Goal: Complete application form

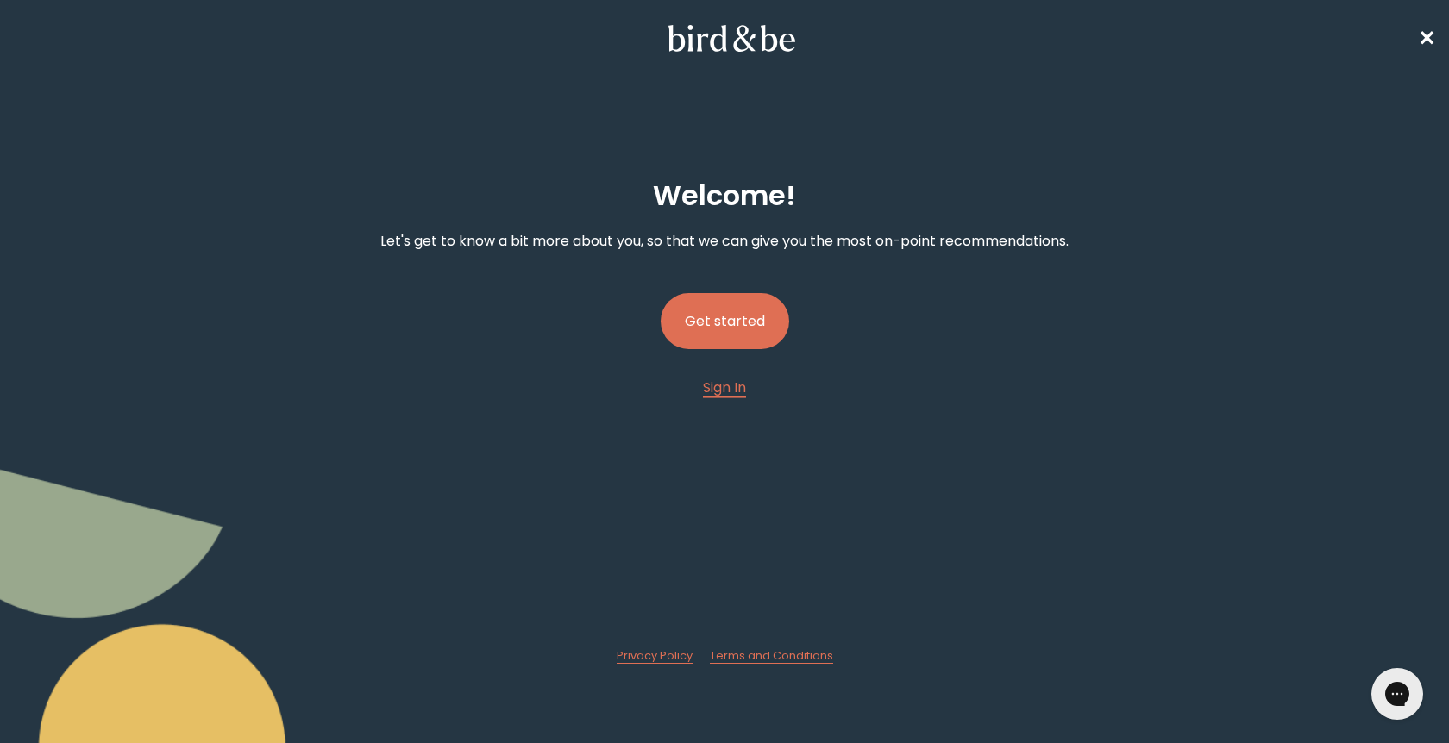
click at [759, 316] on button "Get started" at bounding box center [724, 321] width 128 height 56
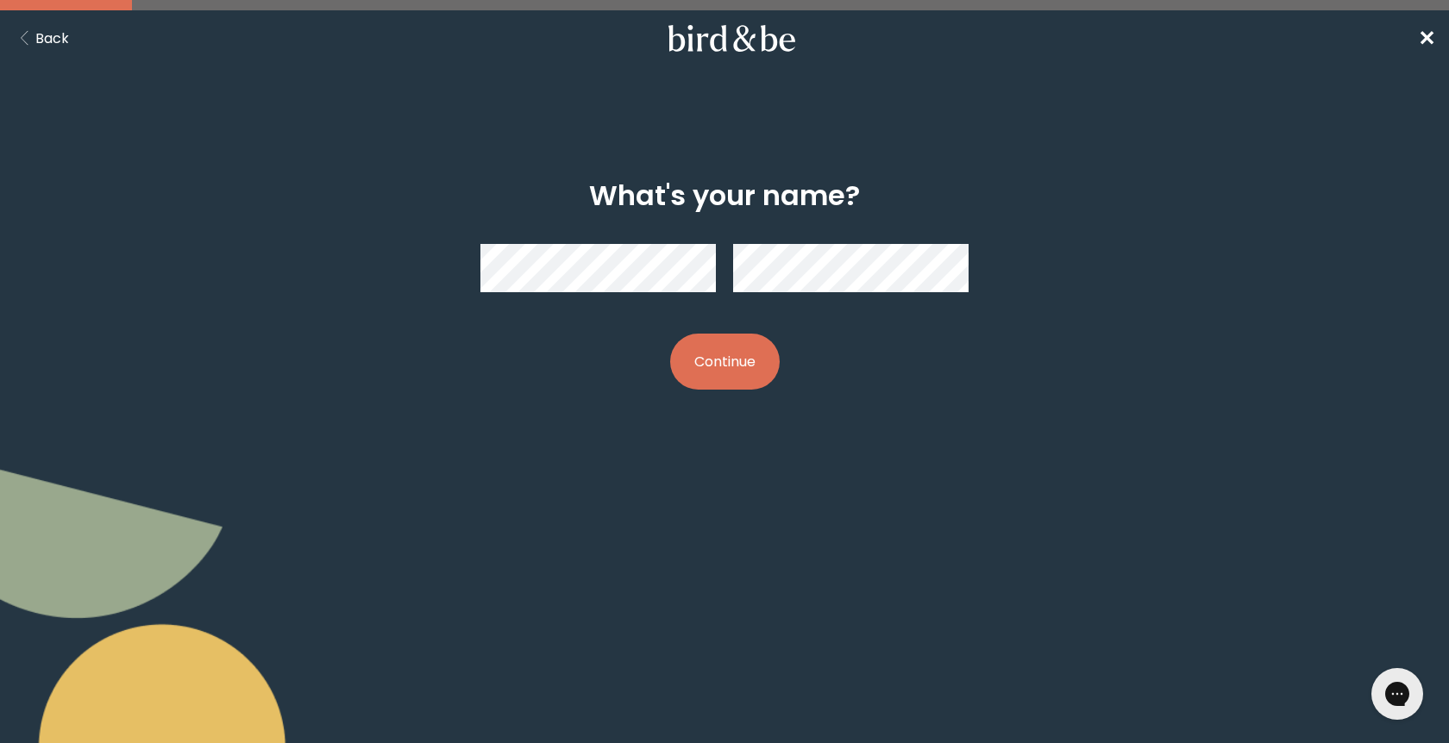
click at [732, 348] on button "Continue" at bounding box center [725, 362] width 110 height 56
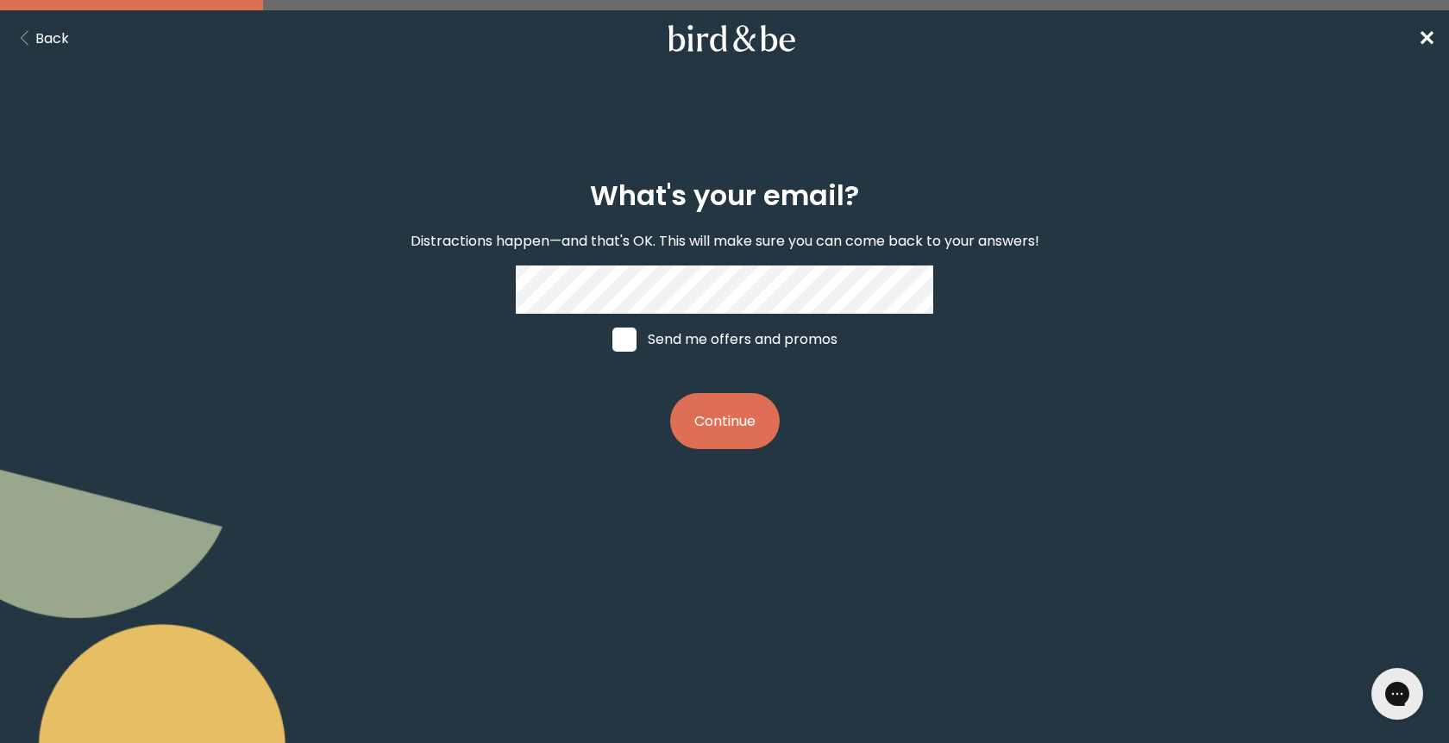
click at [723, 423] on button "Continue" at bounding box center [725, 421] width 110 height 56
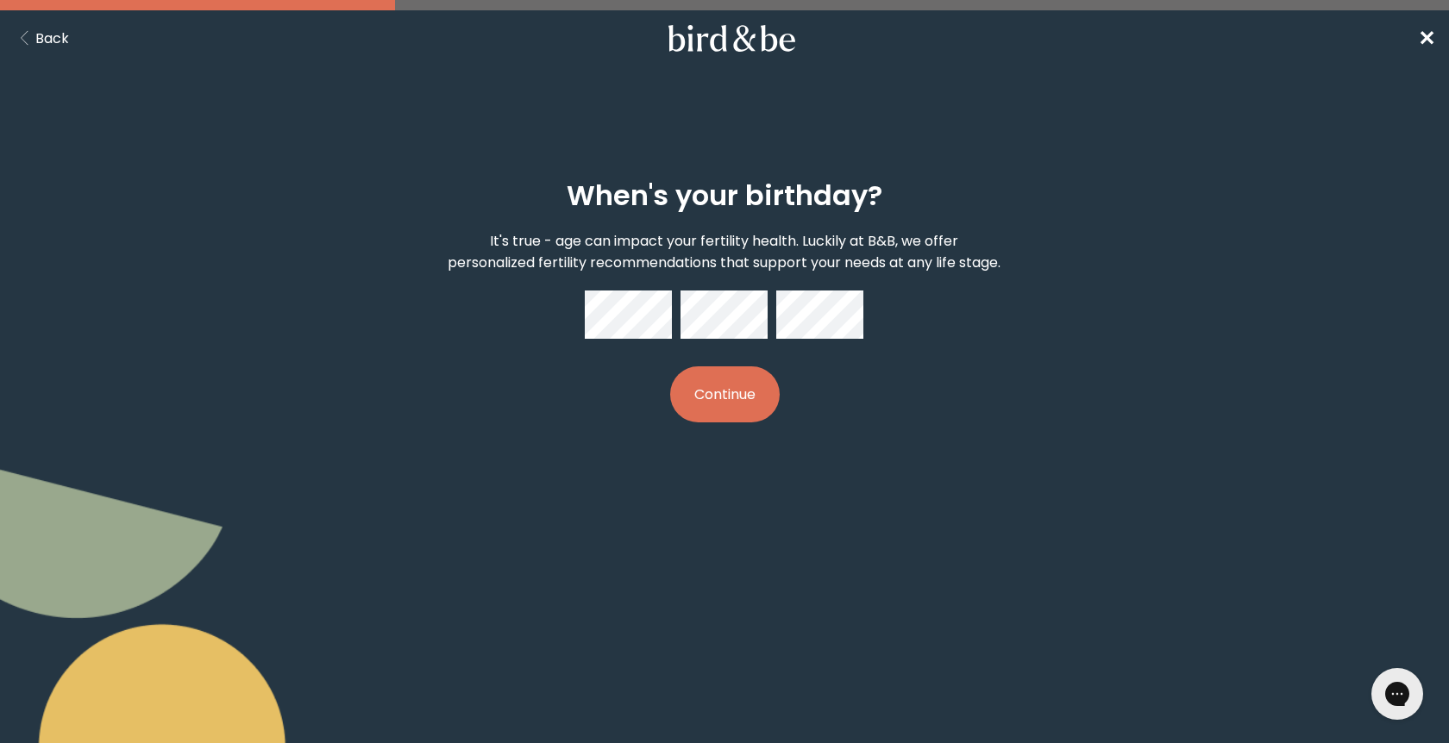
drag, startPoint x: 758, startPoint y: 378, endPoint x: 774, endPoint y: 364, distance: 21.4
click at [761, 377] on button "Continue" at bounding box center [725, 394] width 110 height 56
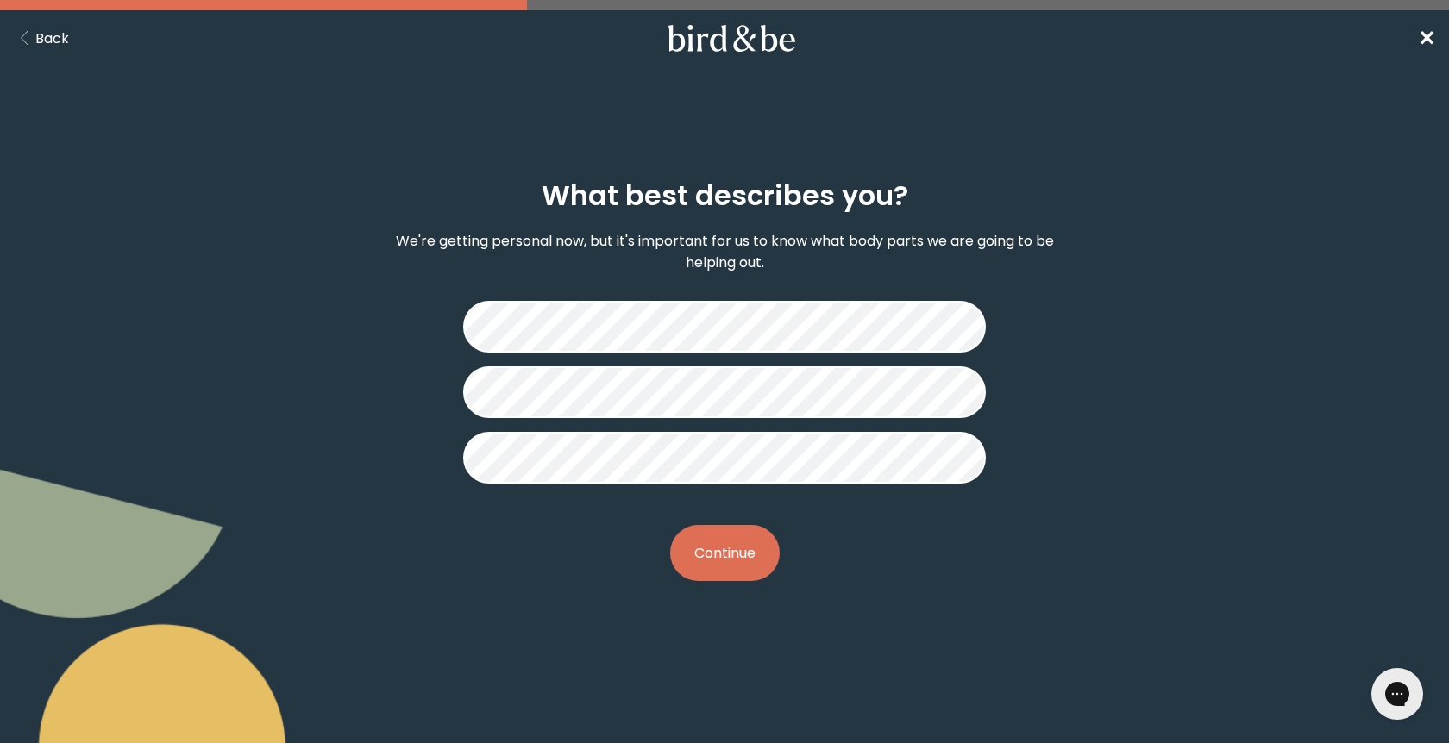
click at [717, 553] on button "Continue" at bounding box center [725, 553] width 110 height 56
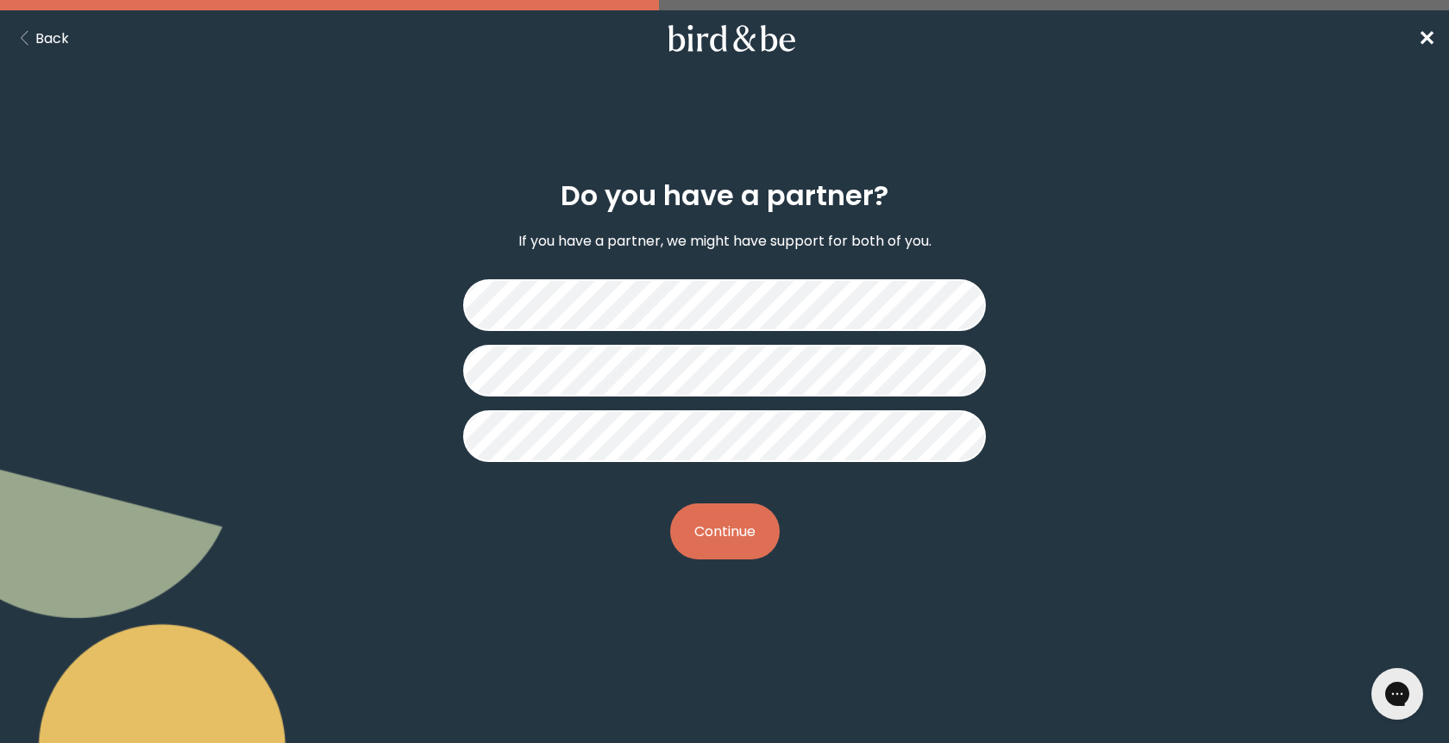
click at [729, 542] on button "Continue" at bounding box center [725, 532] width 110 height 56
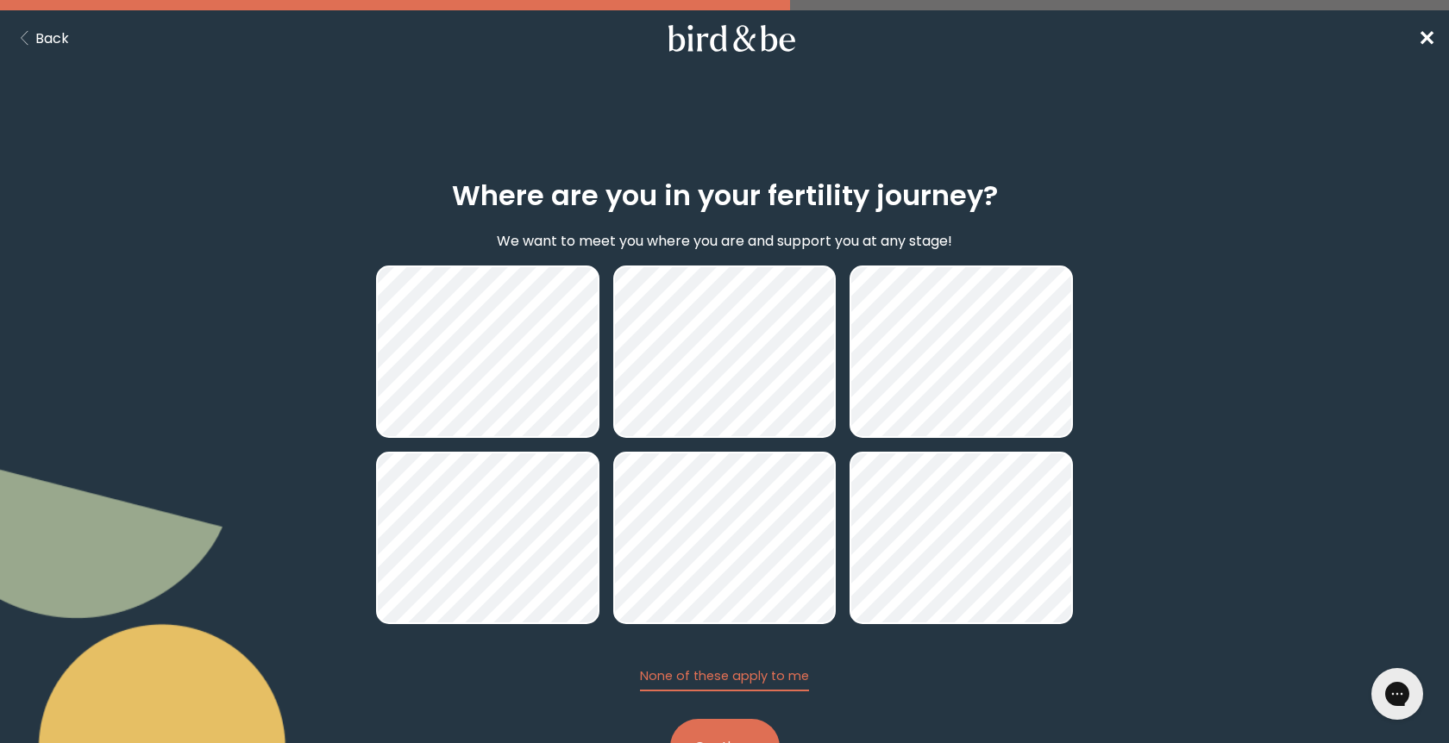
click at [742, 729] on button "Continue" at bounding box center [725, 747] width 110 height 56
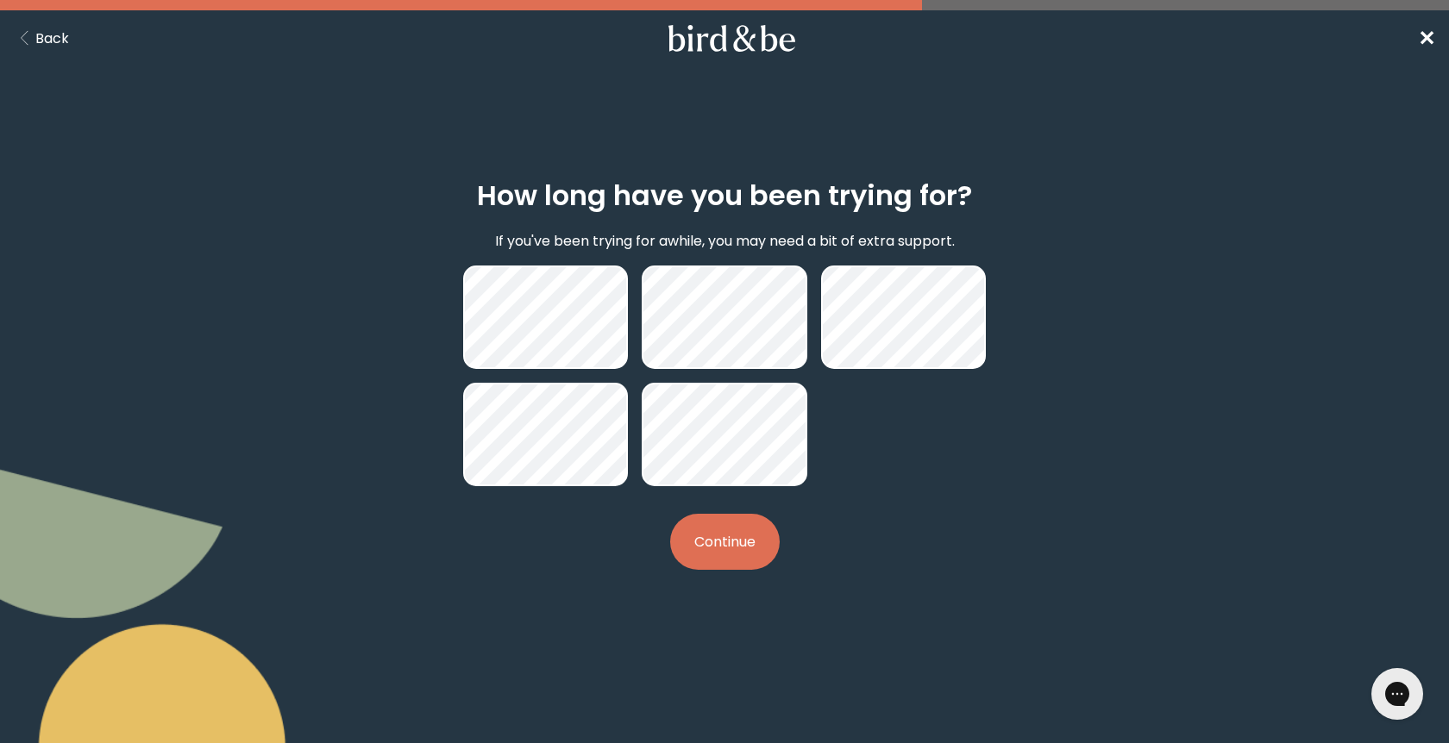
click at [52, 38] on button "Back" at bounding box center [41, 39] width 55 height 22
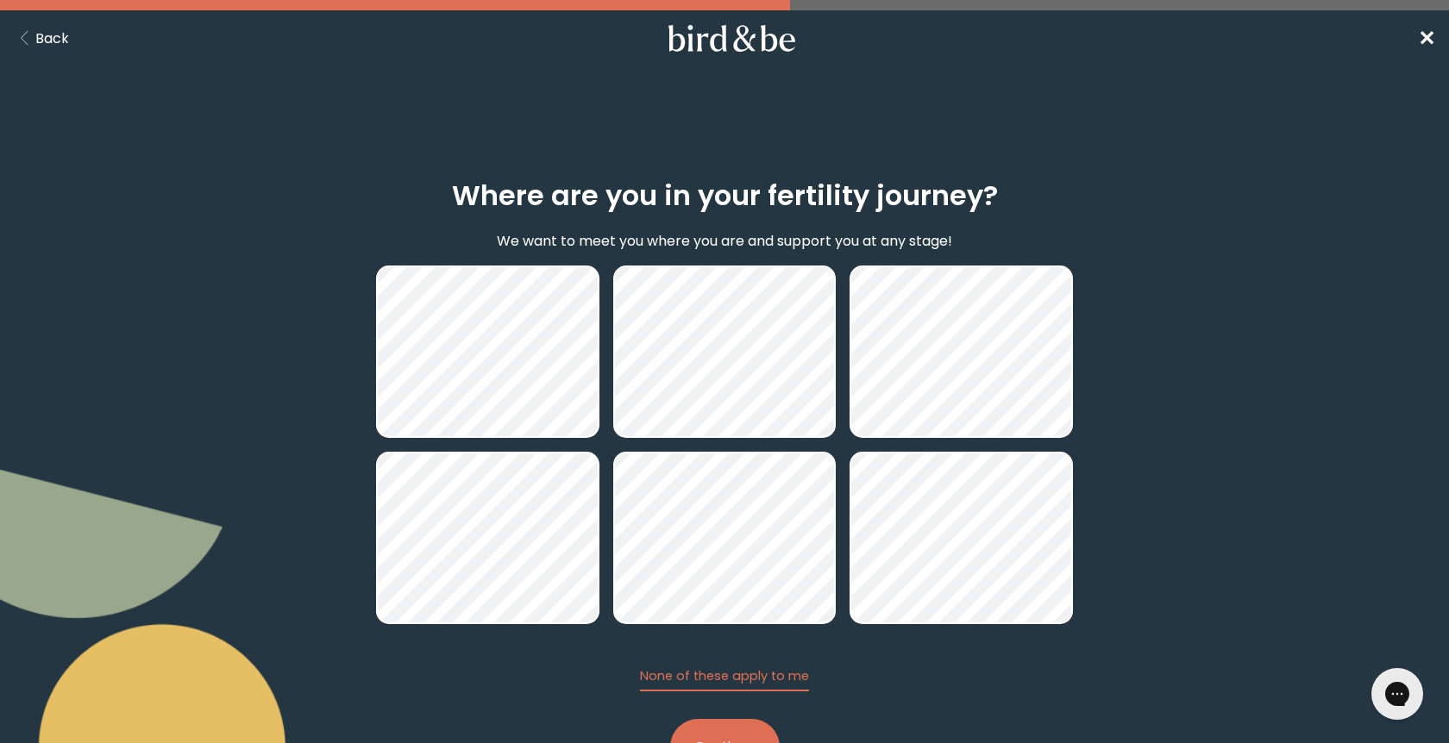
click at [733, 738] on button "Continue" at bounding box center [725, 747] width 110 height 56
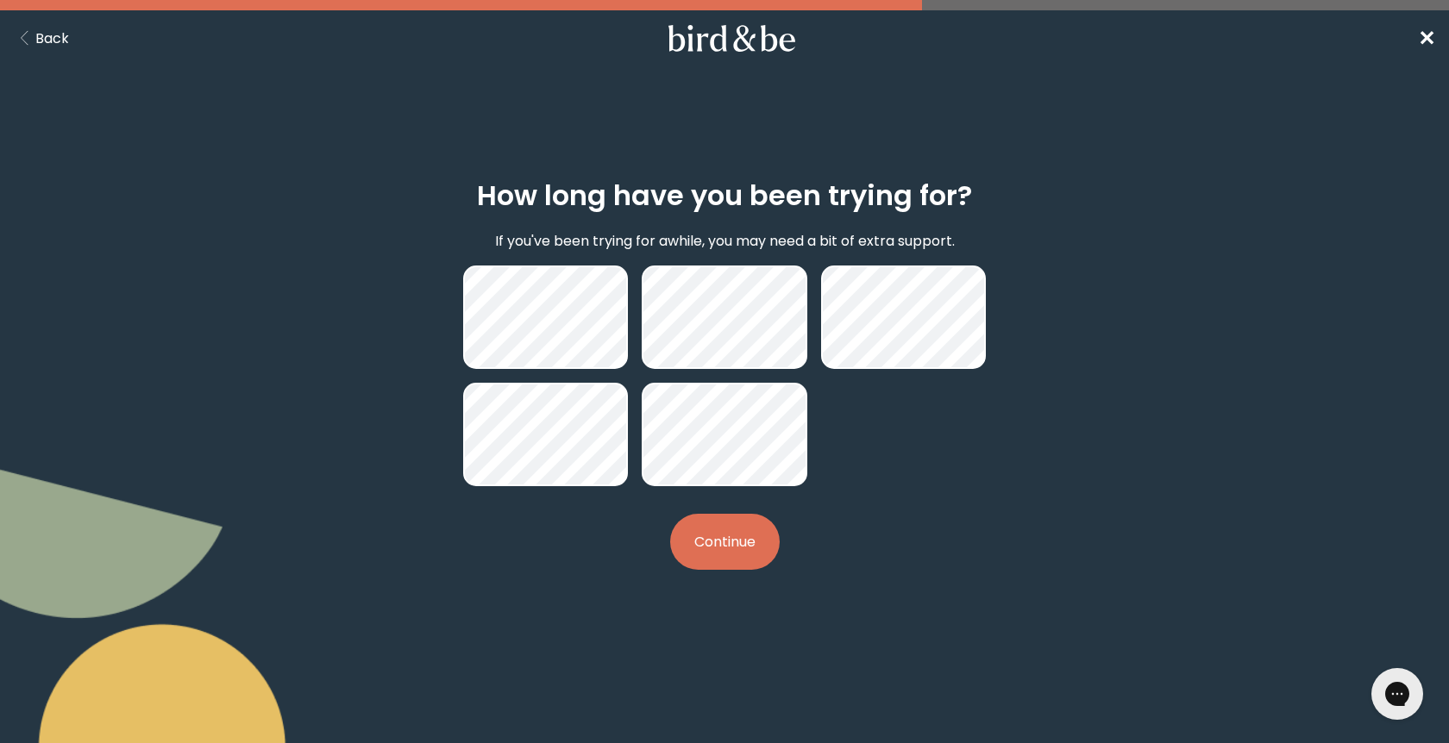
click at [740, 538] on button "Continue" at bounding box center [725, 542] width 110 height 56
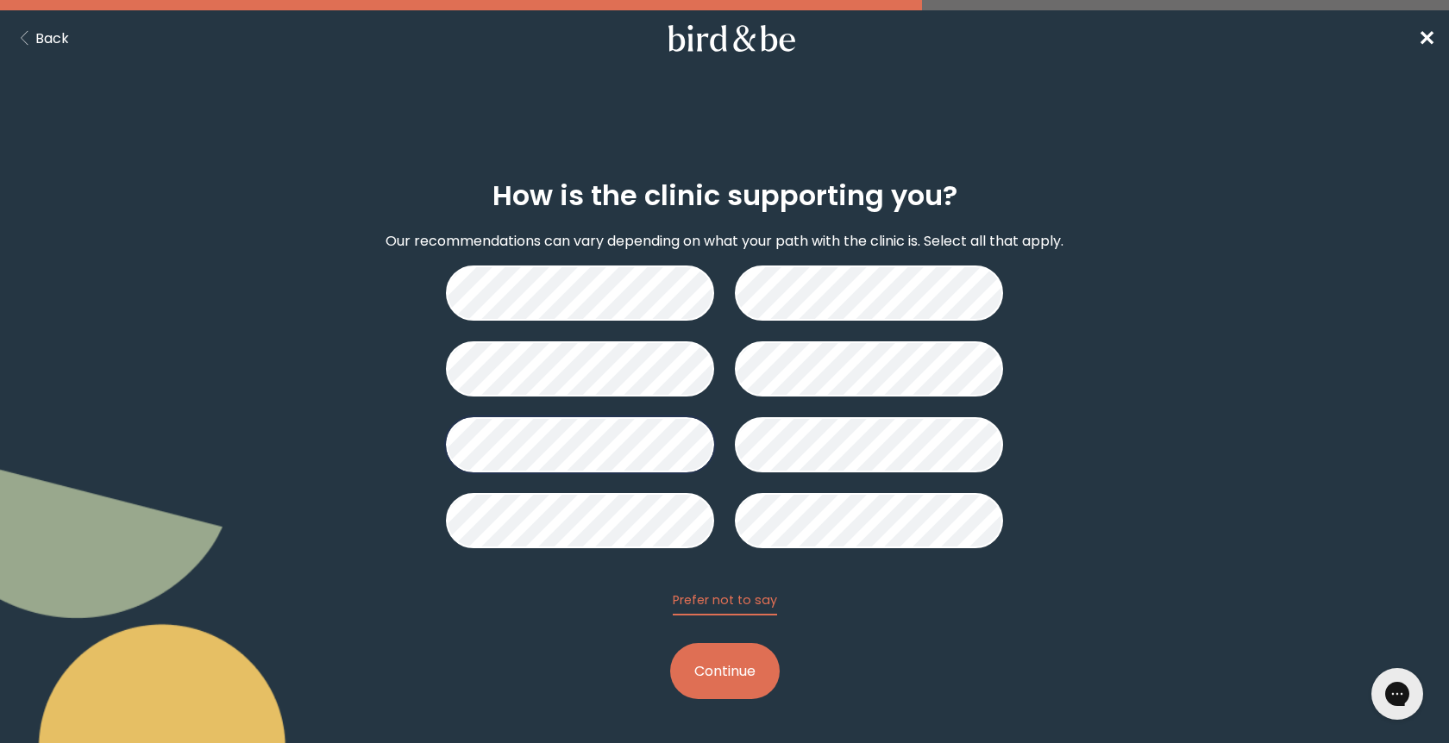
click at [736, 683] on button "Continue" at bounding box center [725, 671] width 110 height 56
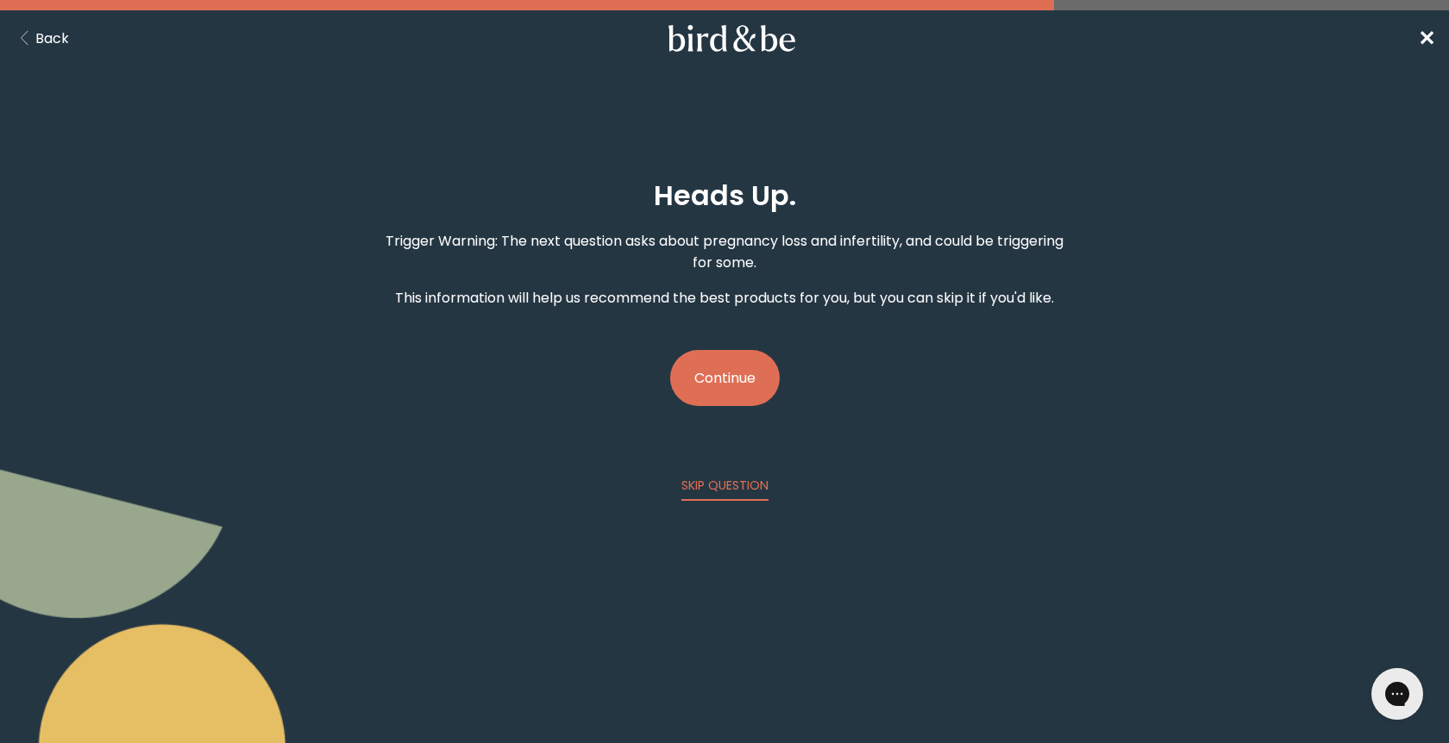
click at [729, 391] on button "Continue" at bounding box center [725, 378] width 110 height 56
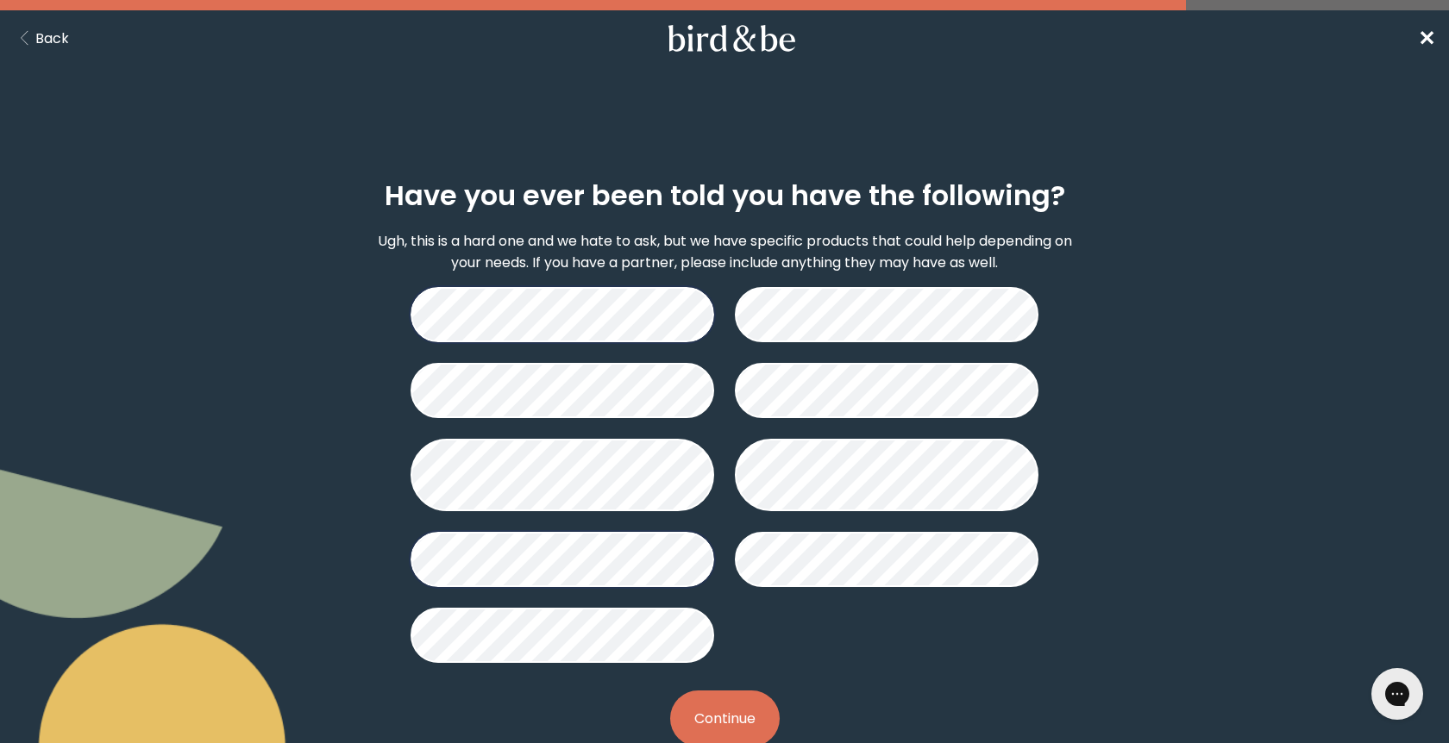
click at [748, 702] on button "Continue" at bounding box center [725, 719] width 110 height 56
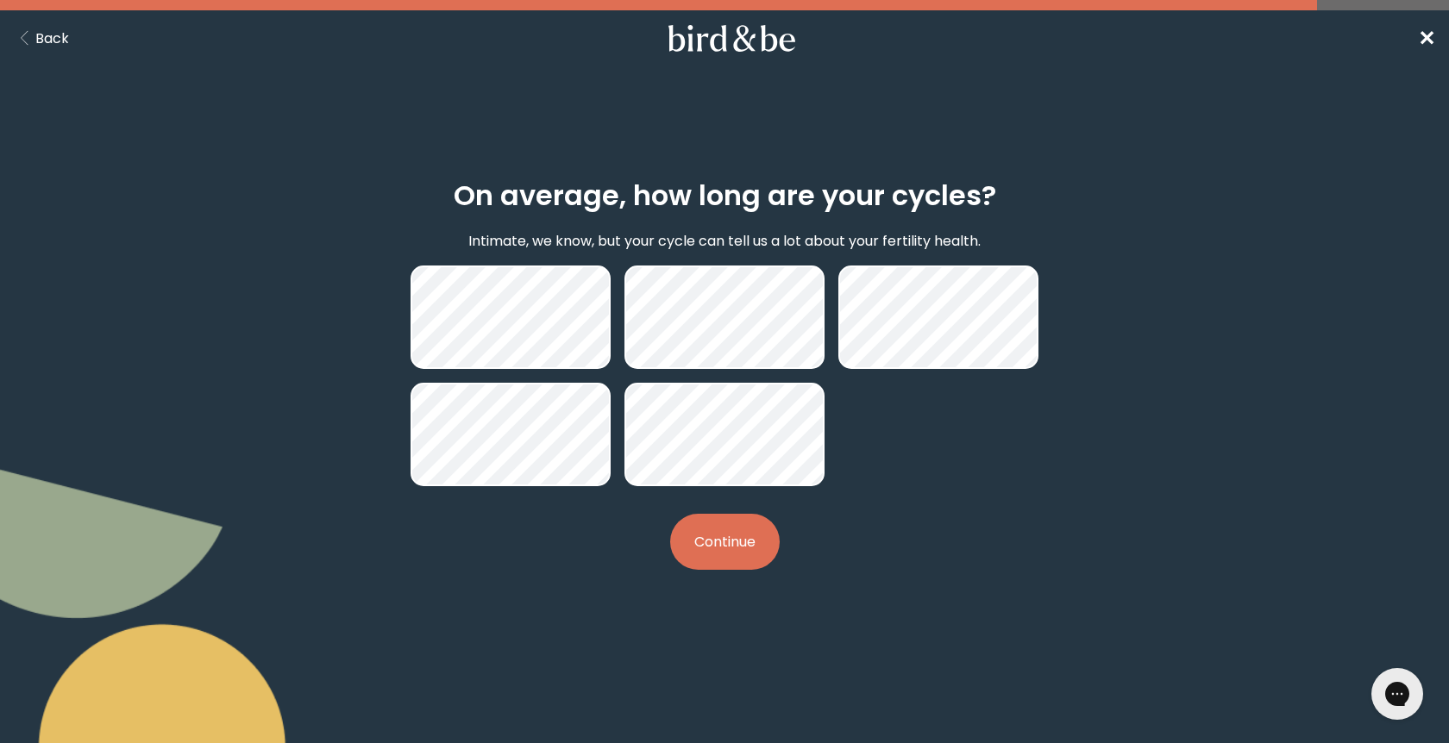
click at [756, 566] on button "Continue" at bounding box center [725, 542] width 110 height 56
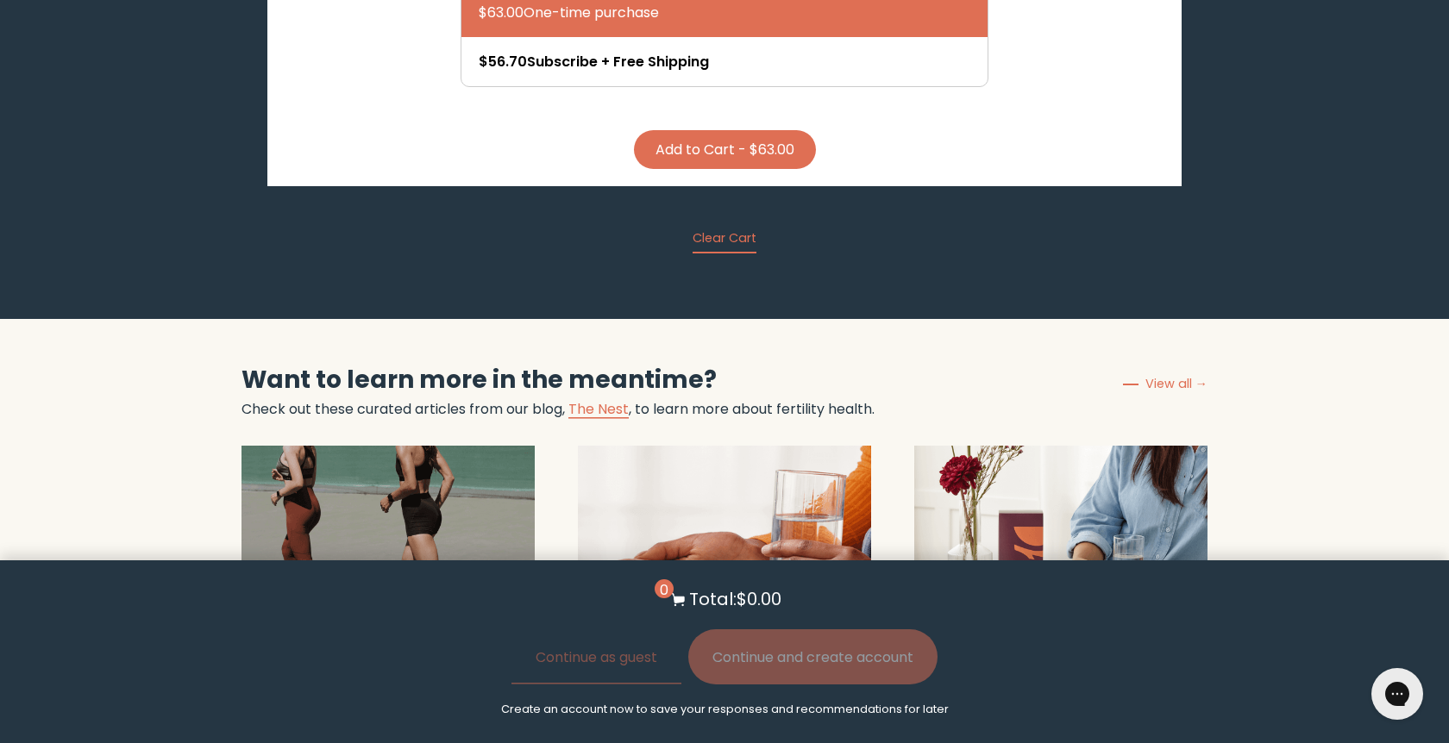
scroll to position [3173, 0]
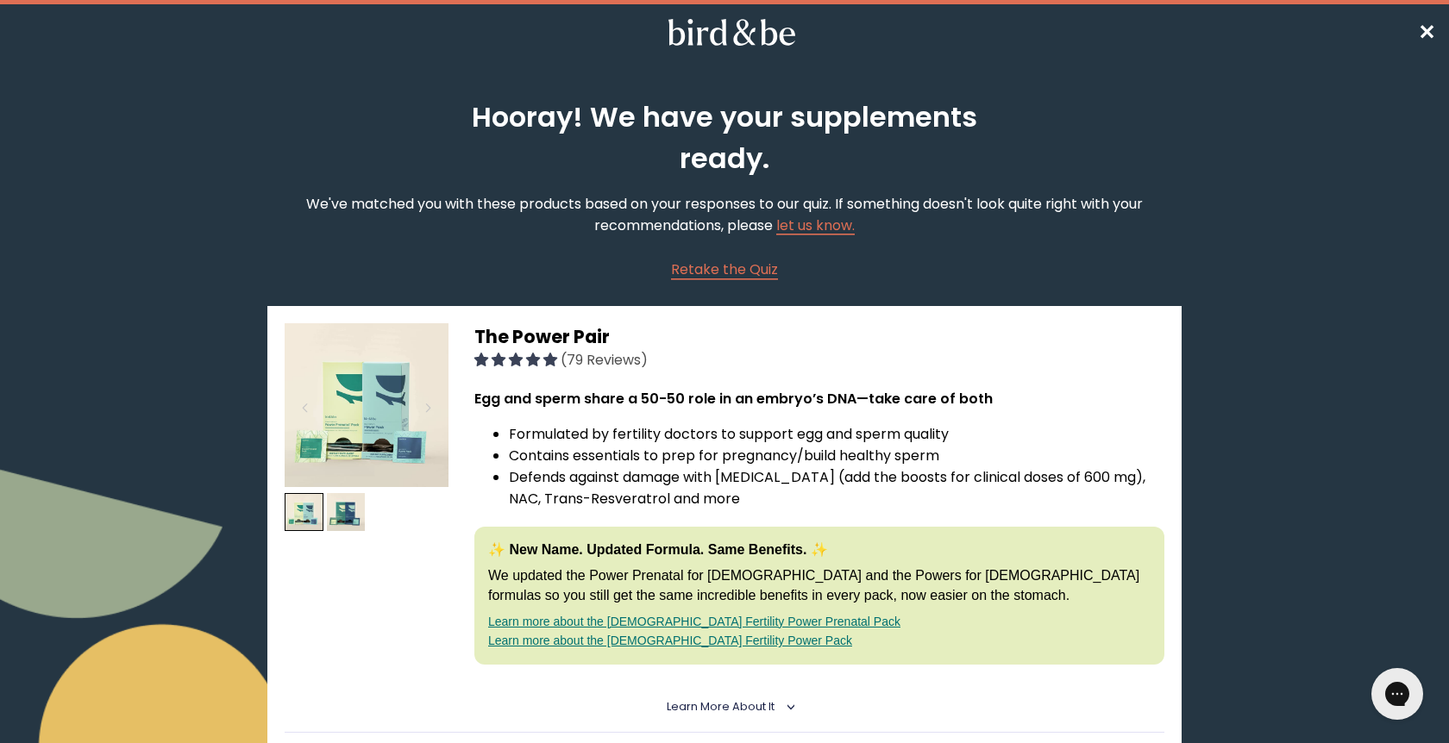
scroll to position [0, 0]
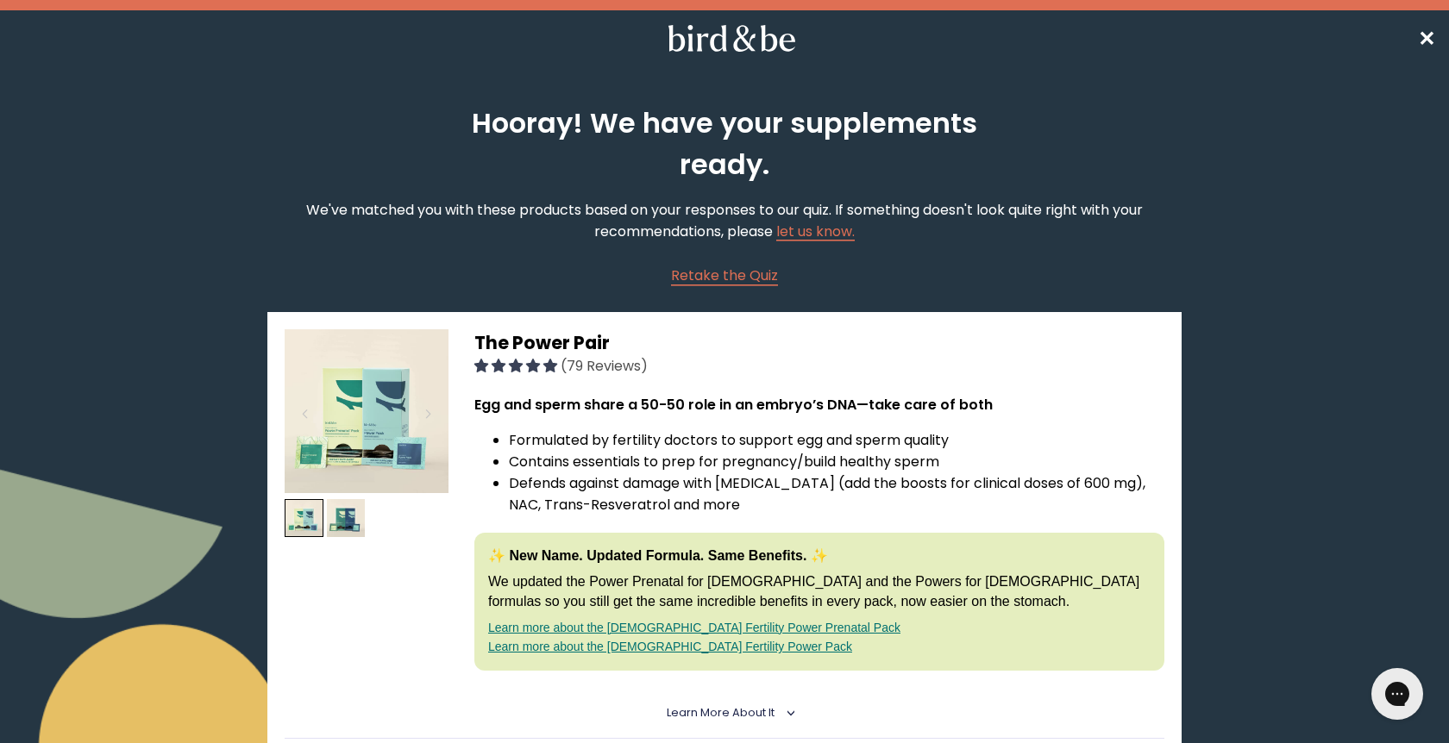
click at [1429, 41] on span "✕" at bounding box center [1426, 38] width 17 height 28
